Goal: Navigation & Orientation: Find specific page/section

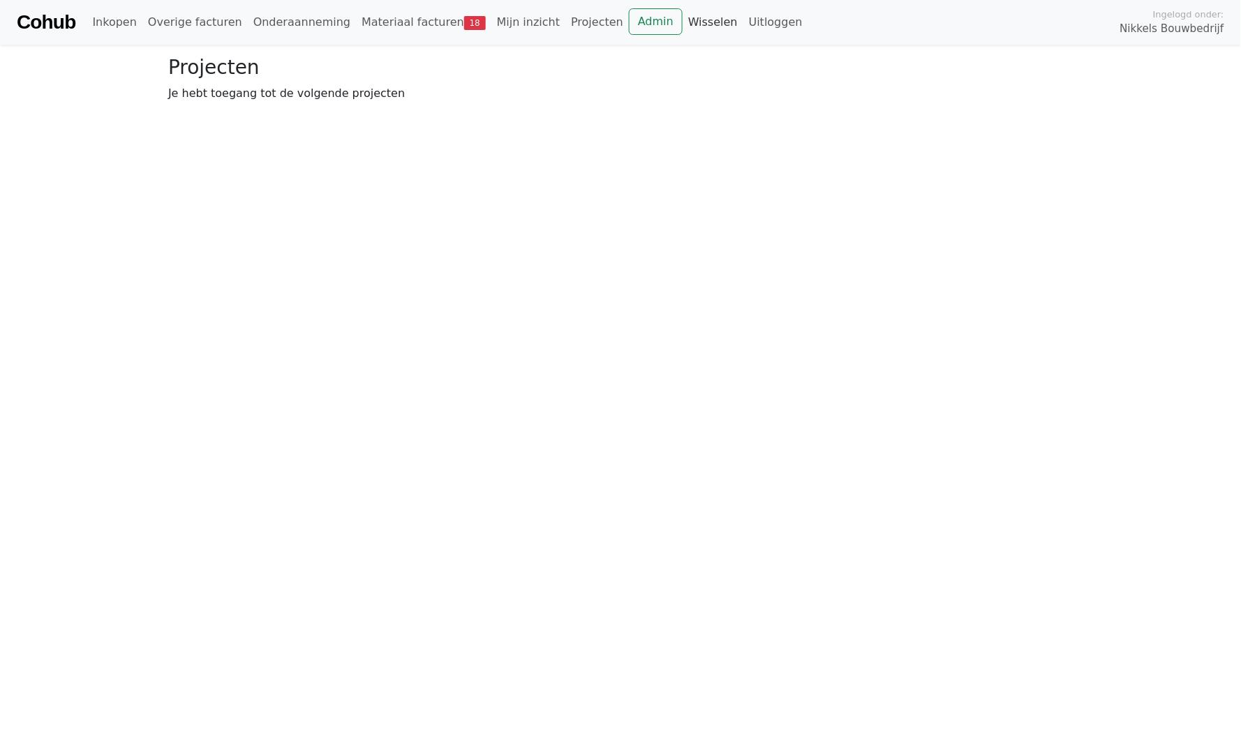
click at [683, 26] on link "Wisselen" at bounding box center [713, 22] width 61 height 28
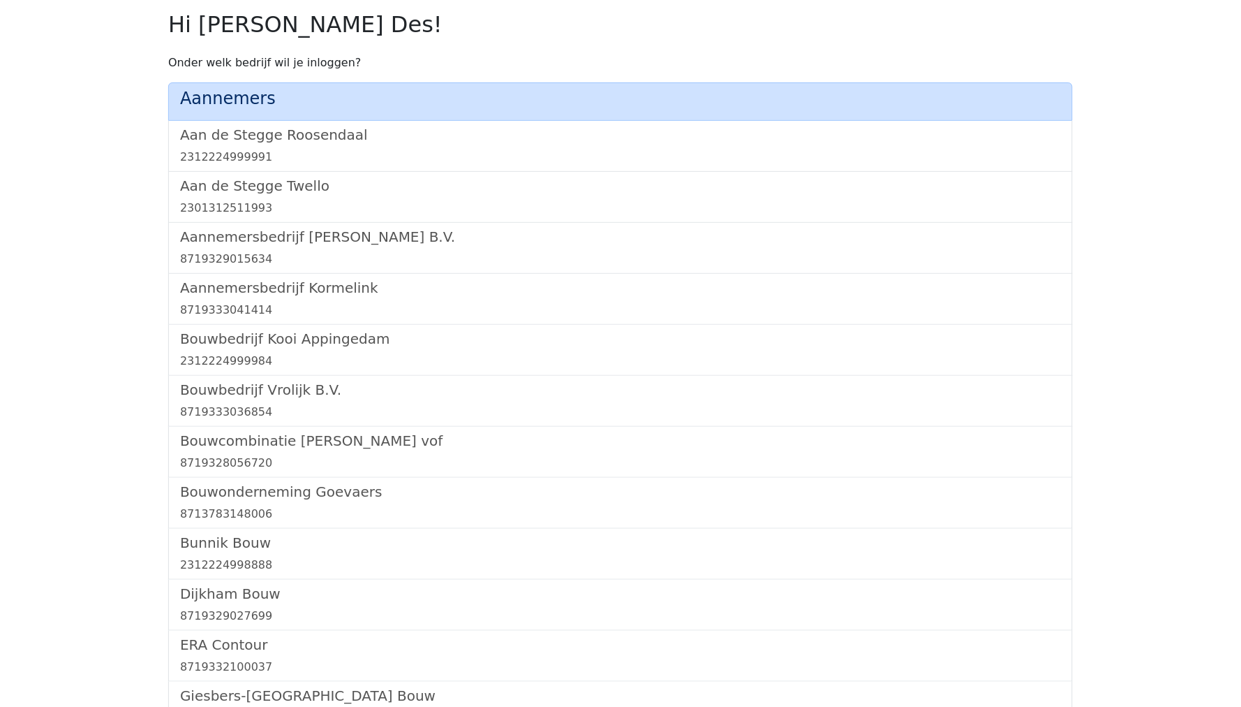
scroll to position [839, 0]
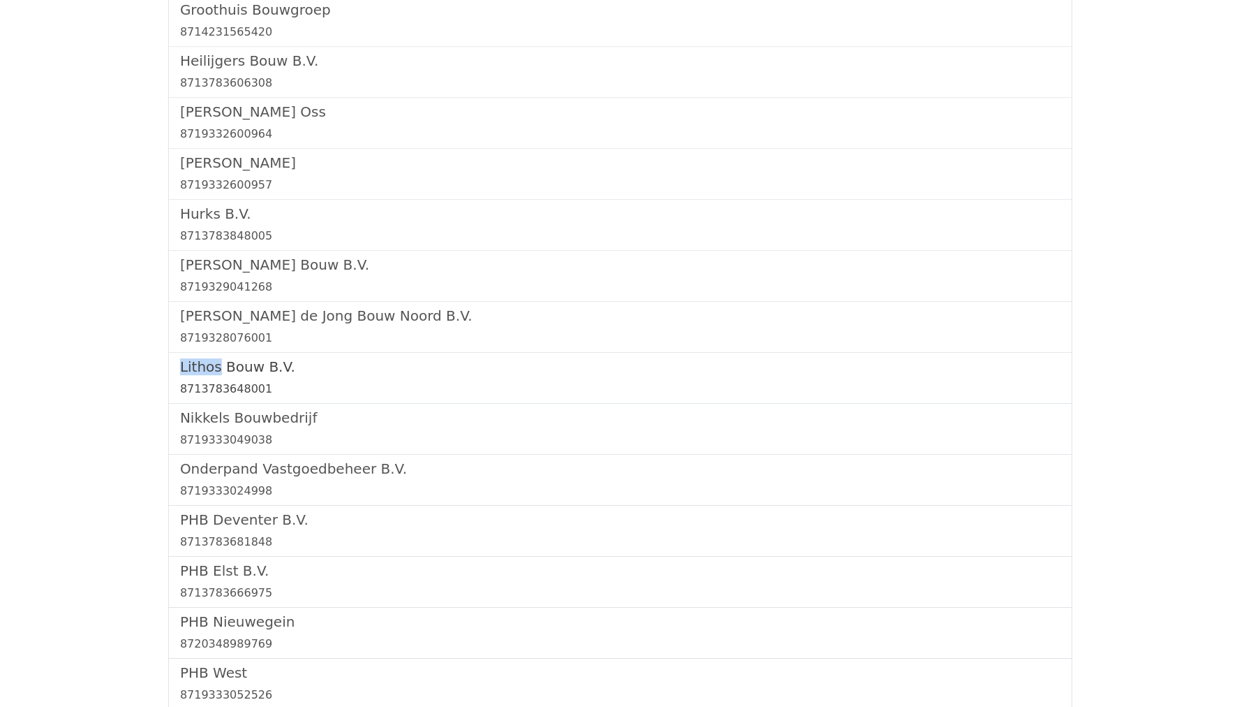
click at [202, 381] on div "8713783648001" at bounding box center [620, 389] width 881 height 17
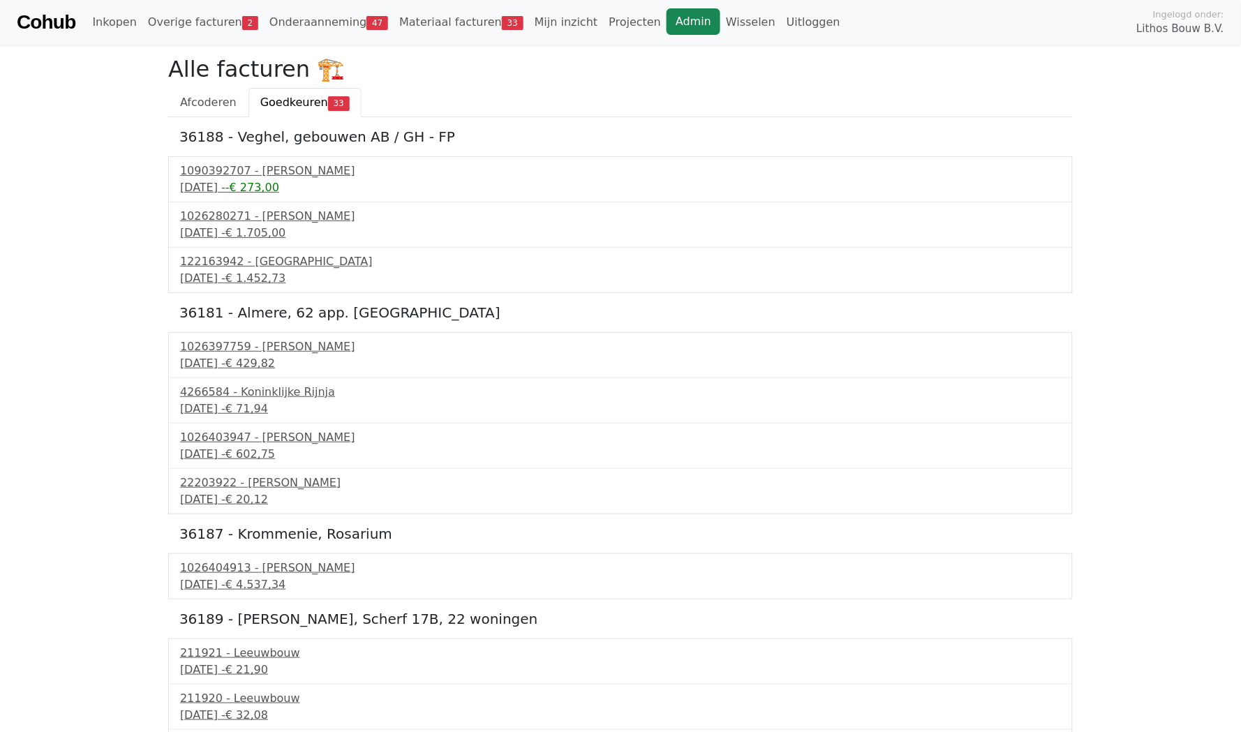
click at [667, 17] on link "Admin" at bounding box center [694, 21] width 54 height 27
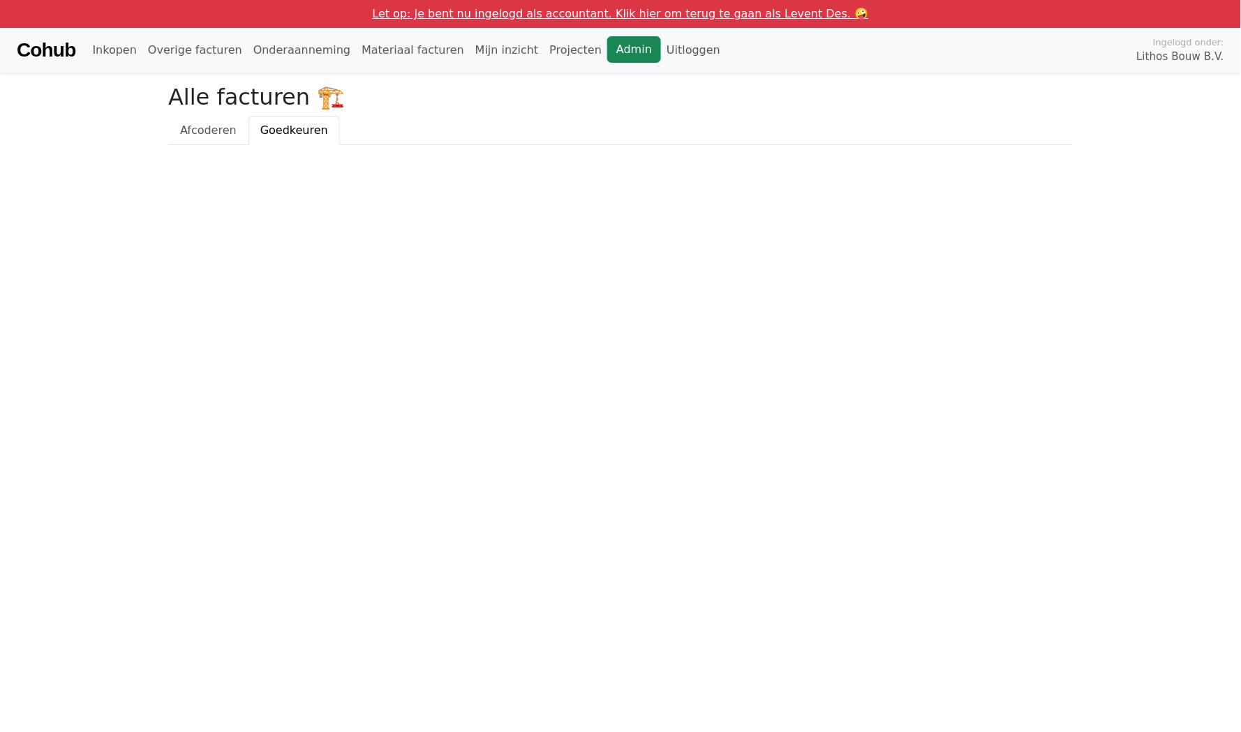
click at [607, 47] on link "Admin" at bounding box center [634, 49] width 54 height 27
click at [529, 12] on link "Let op: Je bent nu ingelogd als accountant. Klik hier om terug te gaan als Leve…" at bounding box center [621, 13] width 496 height 13
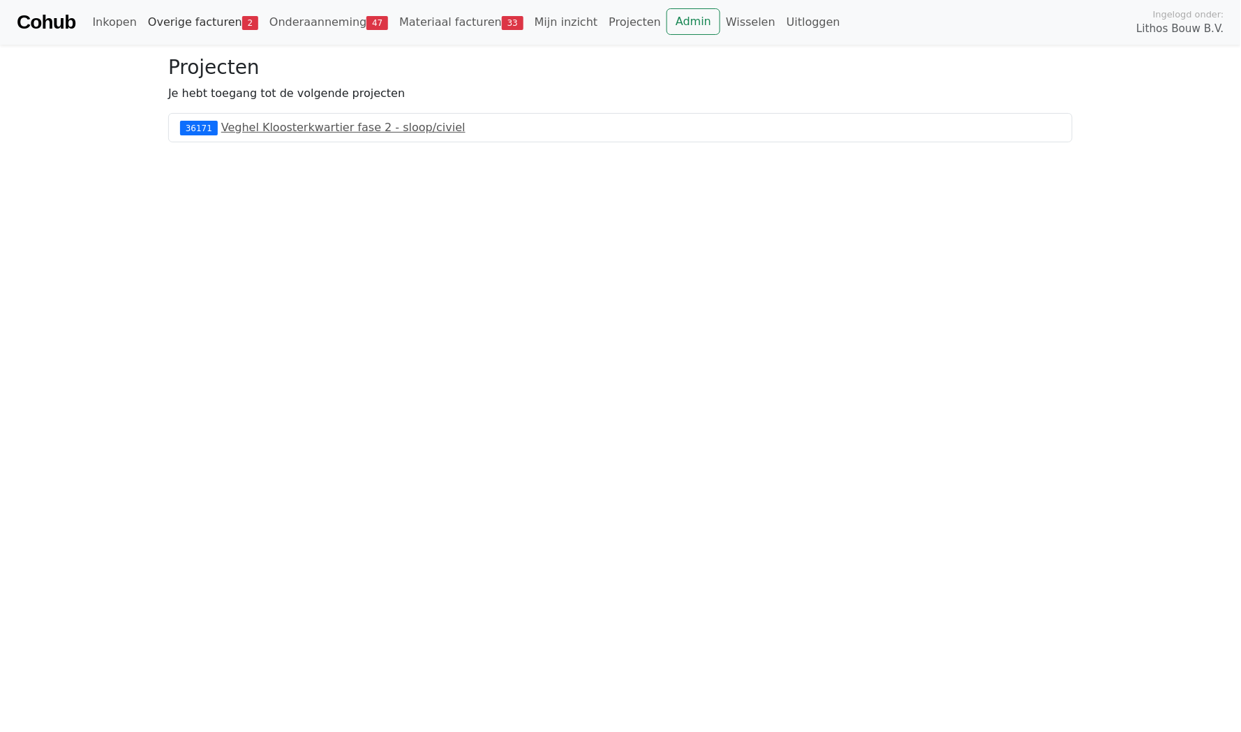
click at [197, 33] on link "Overige facturen 2" at bounding box center [202, 22] width 121 height 28
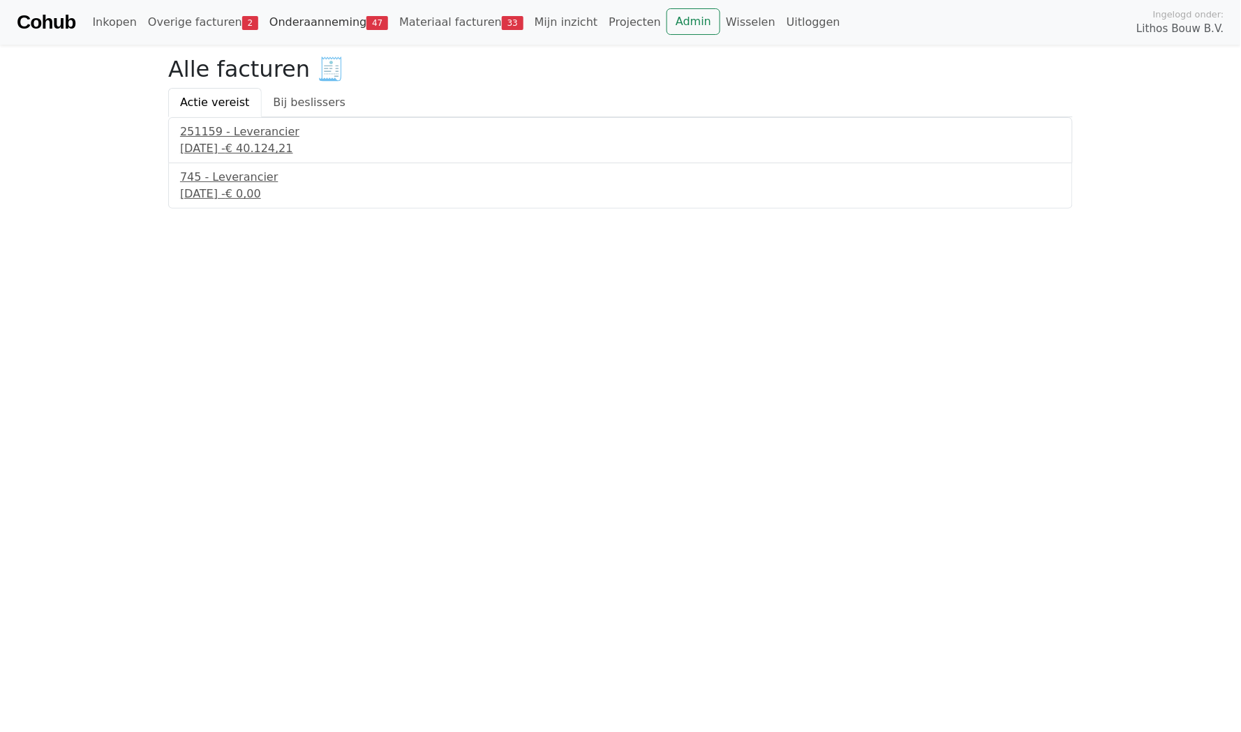
click at [308, 22] on link "Onderaanneming 47" at bounding box center [329, 22] width 130 height 28
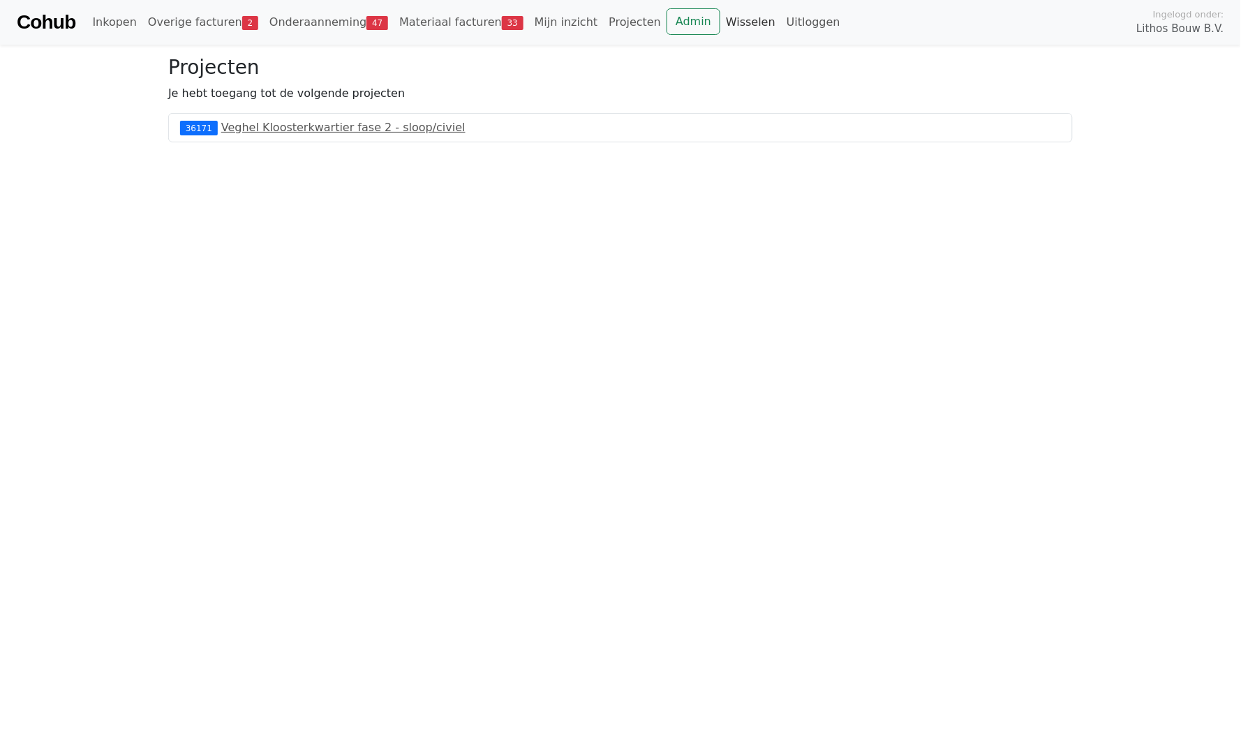
click at [725, 21] on link "Wisselen" at bounding box center [751, 22] width 61 height 28
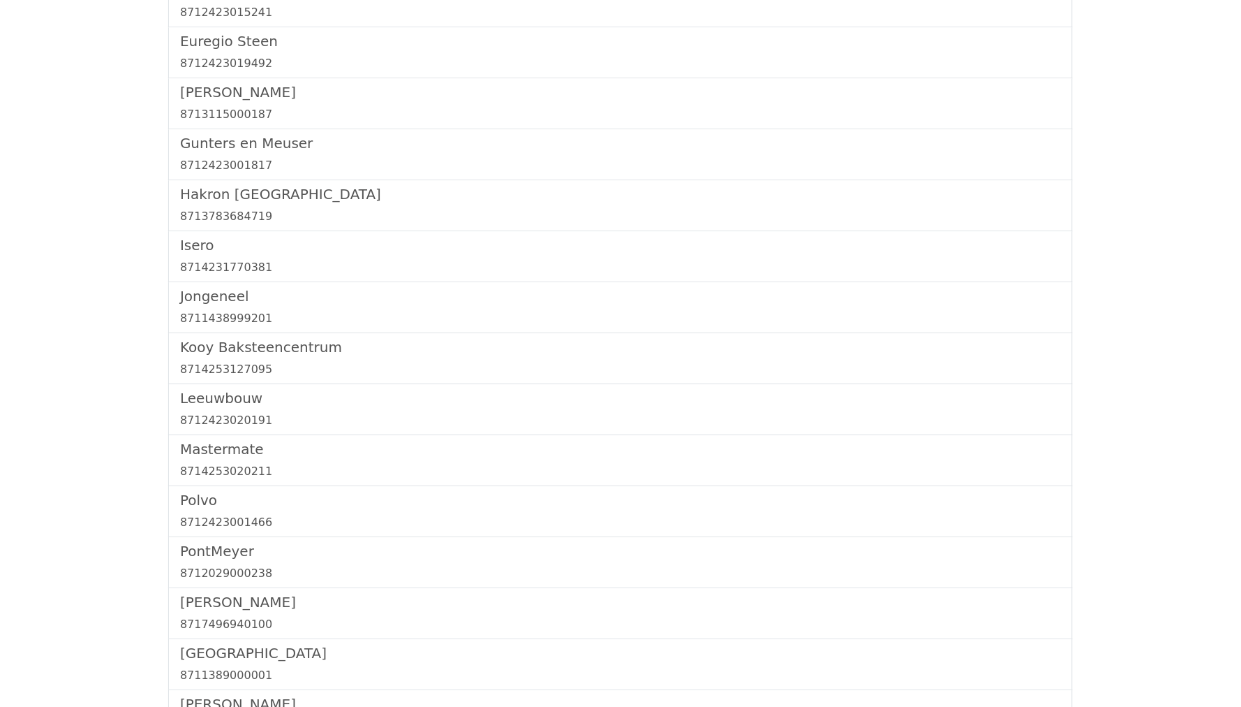
scroll to position [1495, 0]
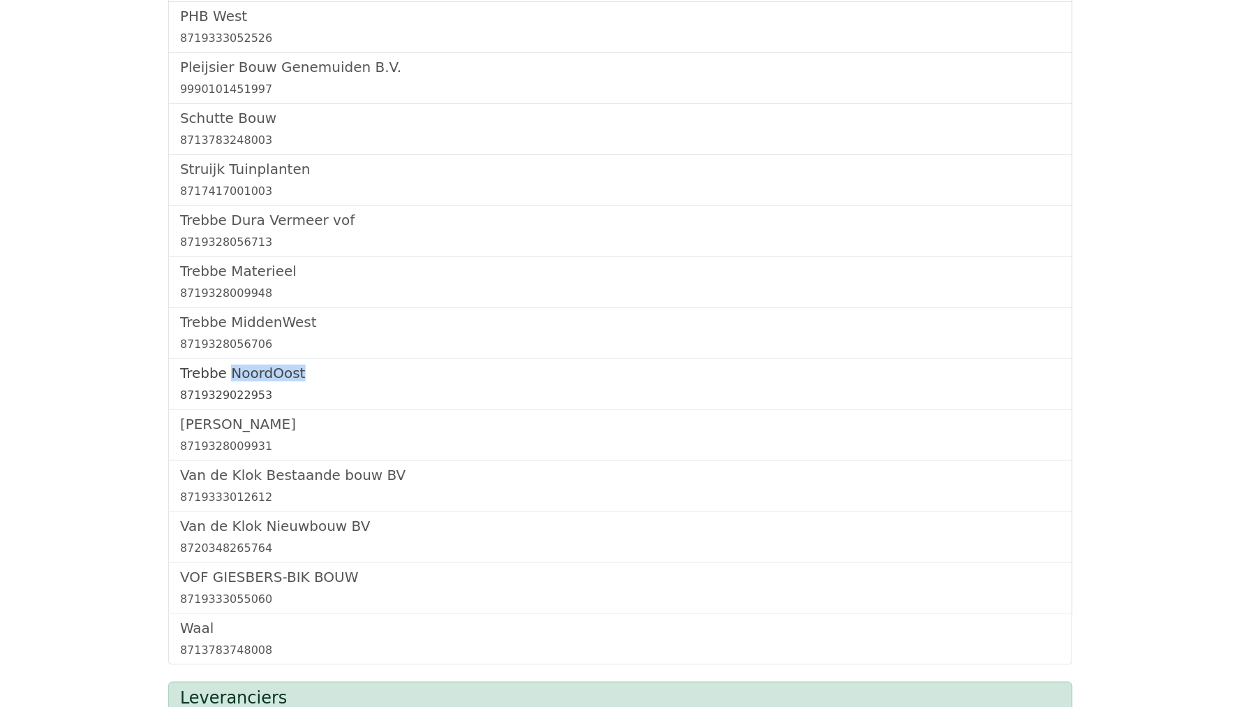
click at [243, 364] on h5 "Trebbe NoordOost" at bounding box center [620, 372] width 881 height 17
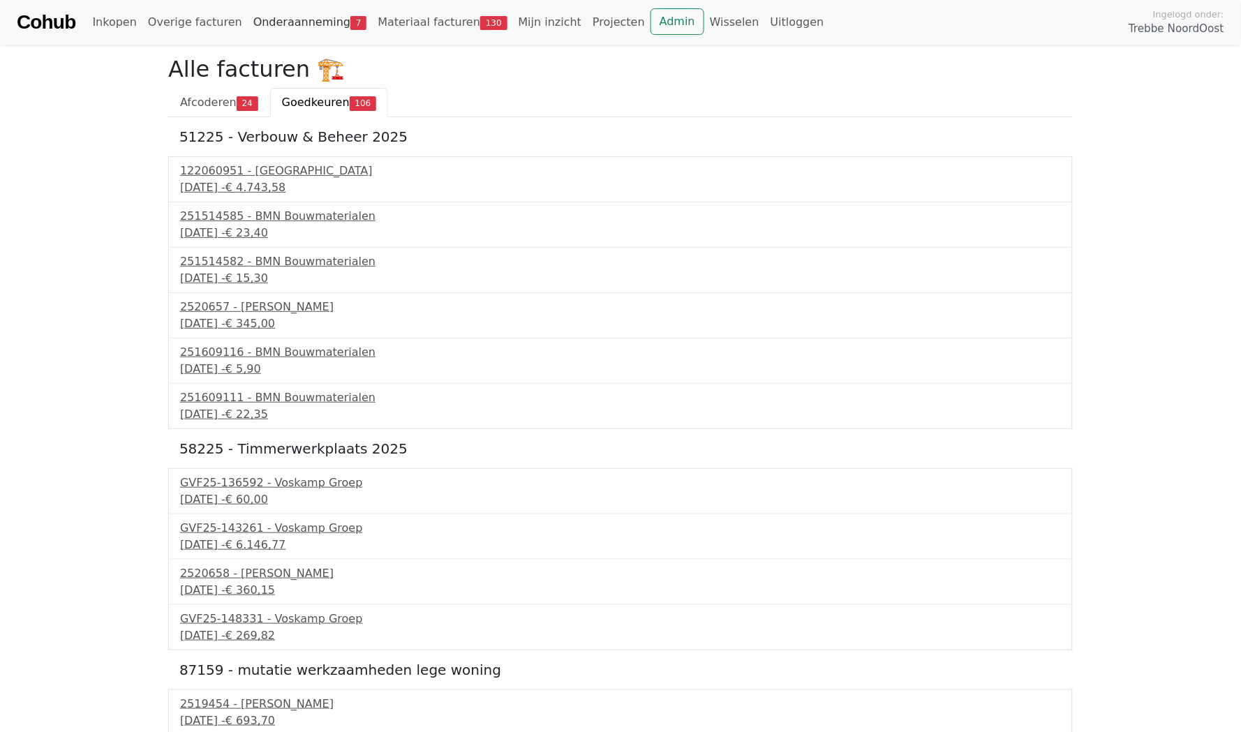
click at [322, 21] on link "Onderaanneming 7" at bounding box center [310, 22] width 125 height 28
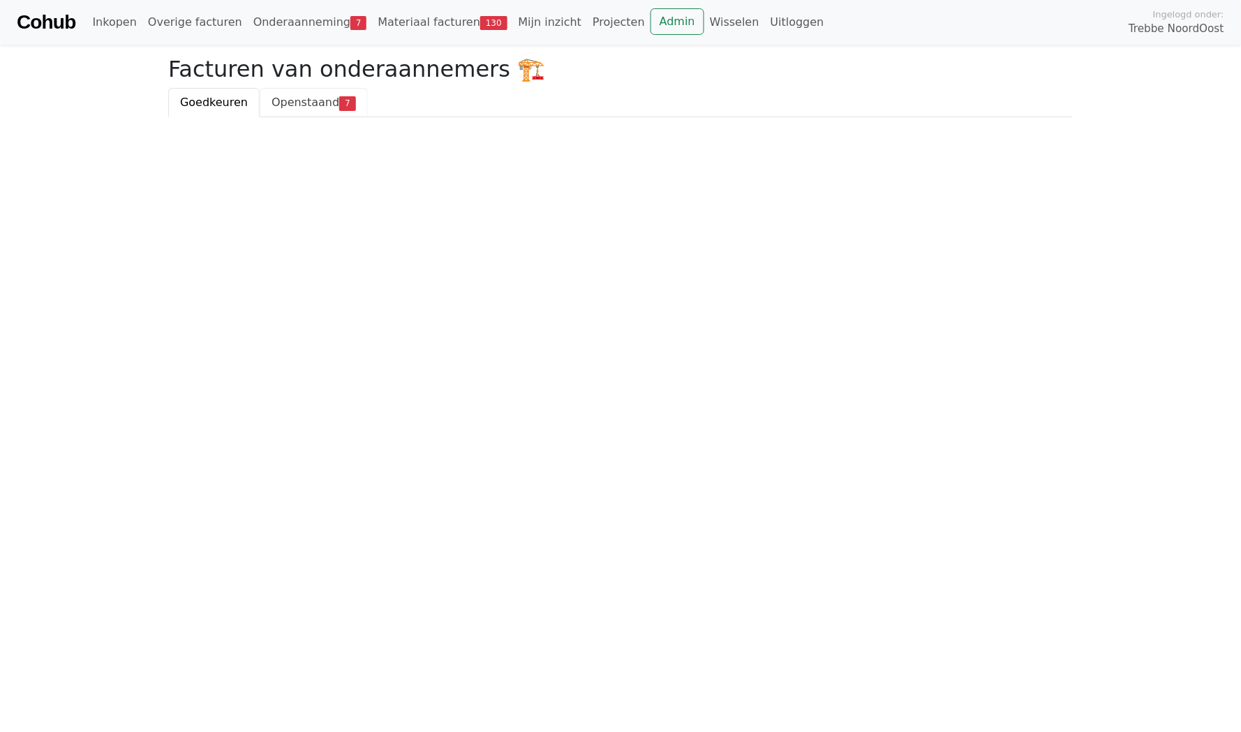
click at [300, 101] on span "Openstaand" at bounding box center [306, 102] width 68 height 13
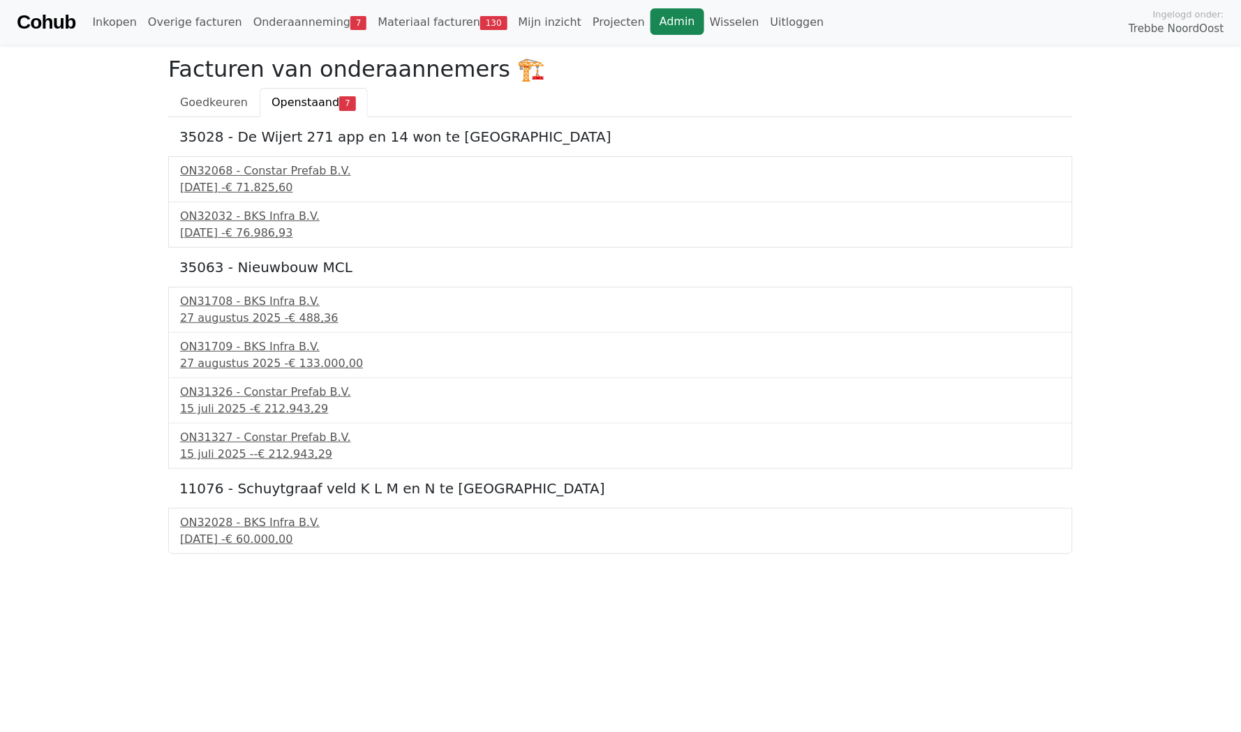
click at [651, 26] on link "Admin" at bounding box center [678, 21] width 54 height 27
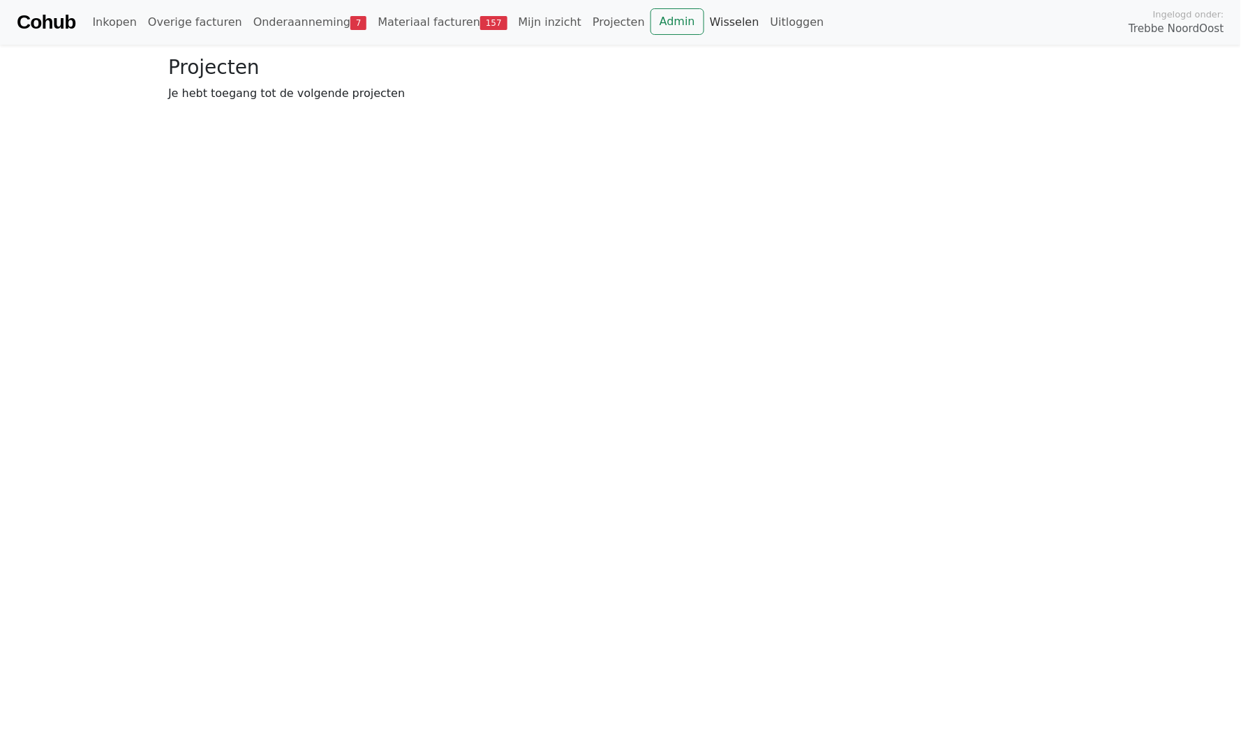
click at [704, 13] on link "Wisselen" at bounding box center [734, 22] width 61 height 28
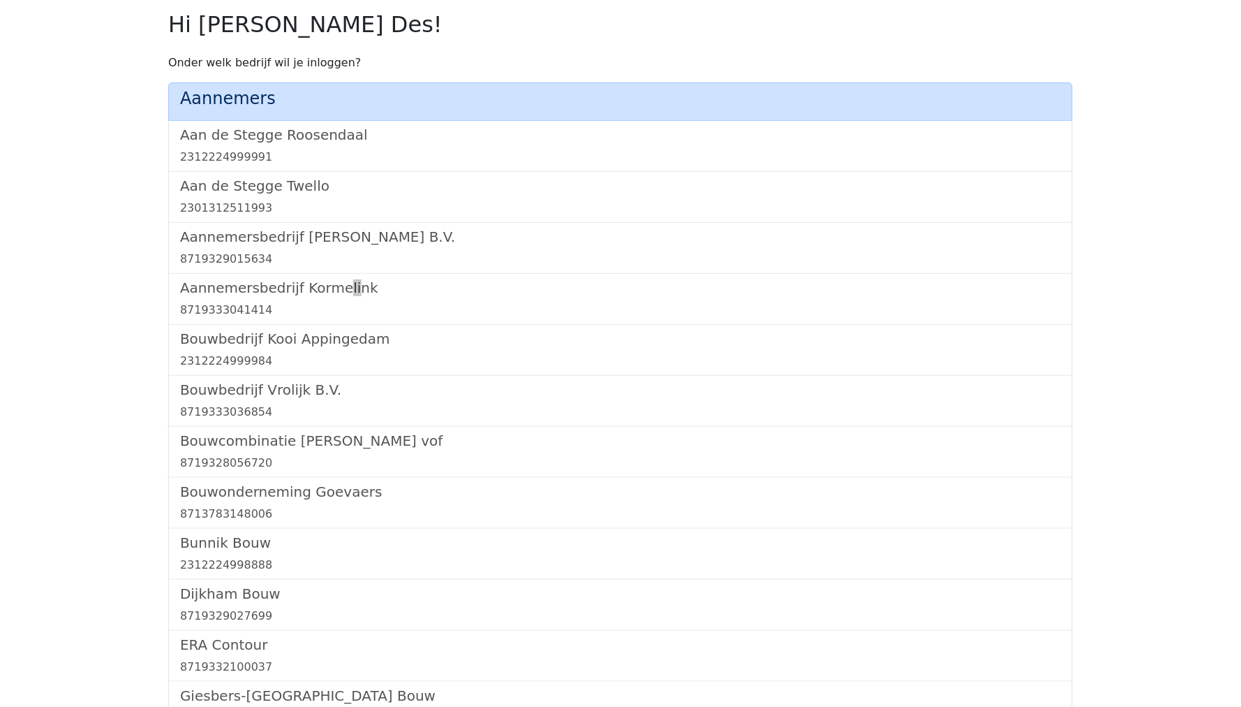
scroll to position [839, 0]
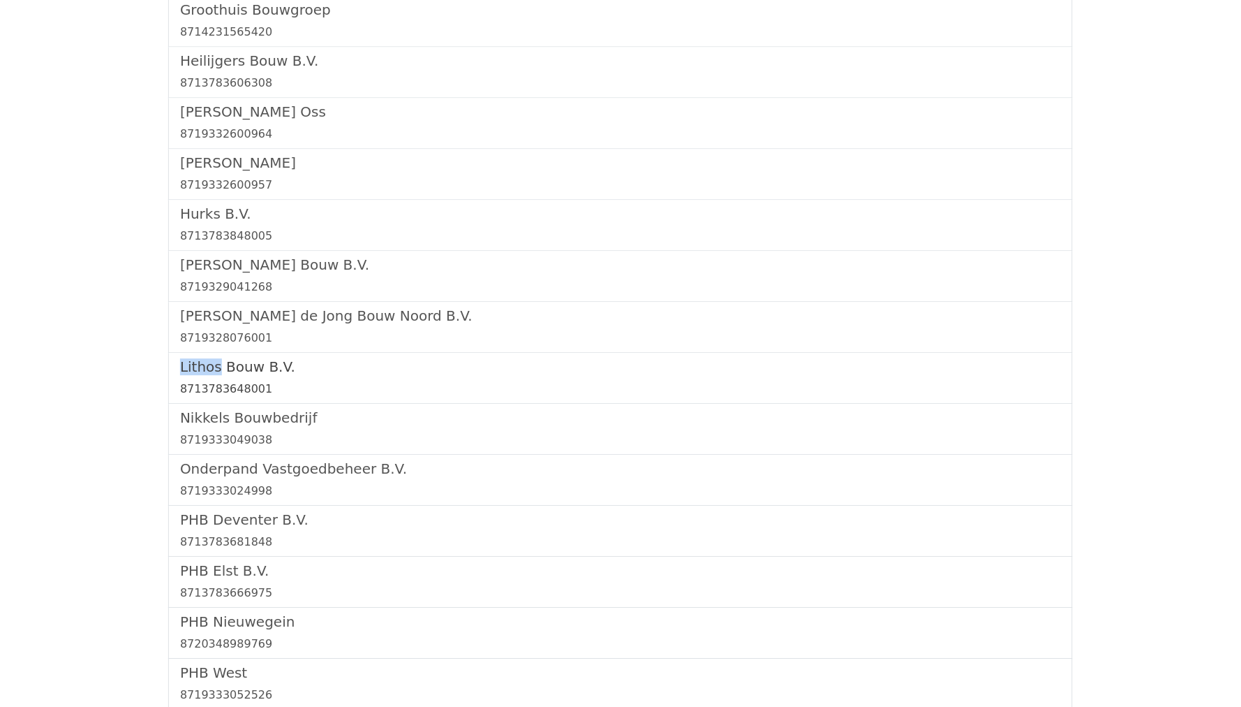
click at [221, 358] on h5 "Lithos Bouw B.V." at bounding box center [620, 366] width 881 height 17
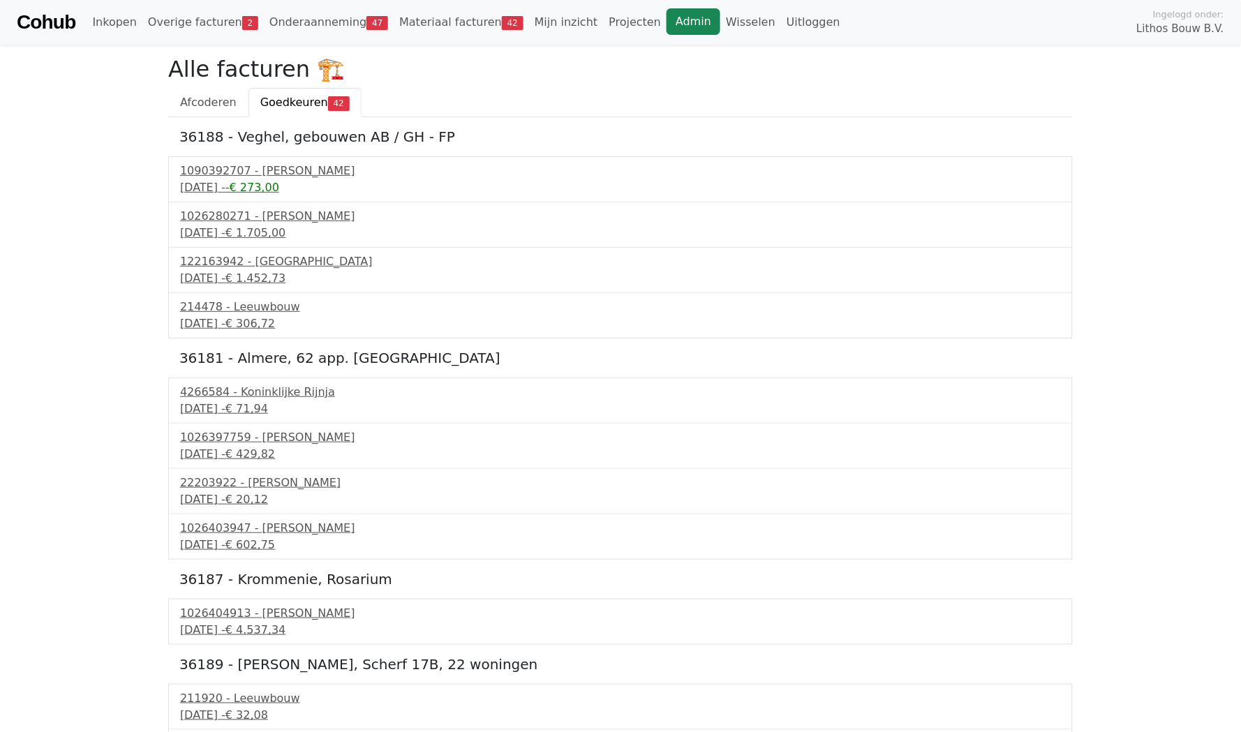
click at [667, 15] on link "Admin" at bounding box center [694, 21] width 54 height 27
